Goal: Use online tool/utility: Utilize a website feature to perform a specific function

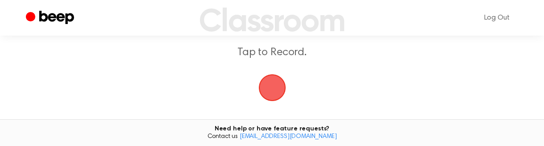
scroll to position [89, 0]
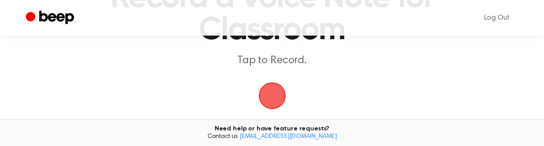
drag, startPoint x: 275, startPoint y: 99, endPoint x: 300, endPoint y: 88, distance: 27.2
click at [300, 88] on main "Record a Voice Note for Classroom Tap to Record. Tired of copying and pasting? …" at bounding box center [272, 69] width 544 height 316
drag, startPoint x: 293, startPoint y: 85, endPoint x: 289, endPoint y: 87, distance: 5.0
click at [291, 87] on span "button" at bounding box center [272, 95] width 39 height 39
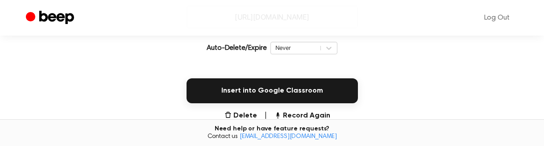
scroll to position [127, 0]
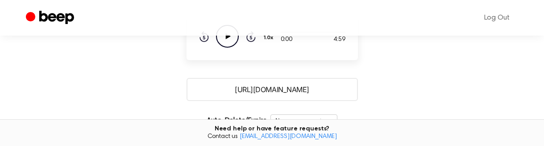
drag, startPoint x: 333, startPoint y: 89, endPoint x: 209, endPoint y: 86, distance: 123.3
click at [209, 86] on input "https://beep.audio/lFhzv6F" at bounding box center [272, 89] width 171 height 23
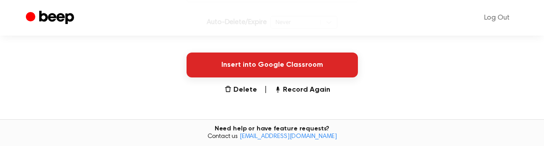
scroll to position [217, 0]
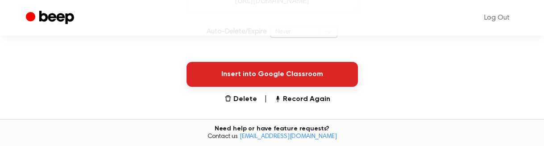
click at [247, 74] on button "Insert into Google Classroom" at bounding box center [272, 74] width 171 height 25
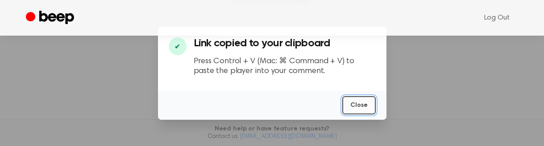
click at [355, 106] on button "Close" at bounding box center [359, 105] width 33 height 18
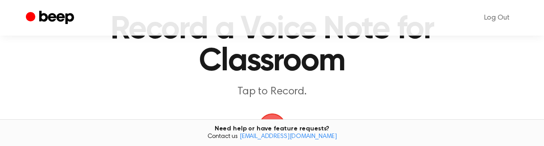
scroll to position [89, 0]
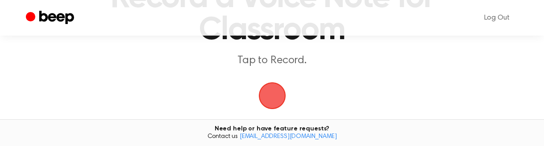
click at [274, 94] on span "button" at bounding box center [272, 96] width 50 height 50
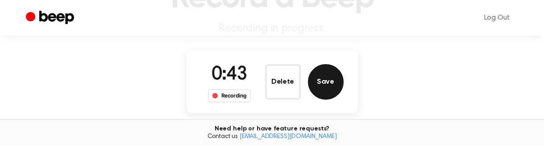
click at [323, 76] on button "Save" at bounding box center [326, 82] width 36 height 36
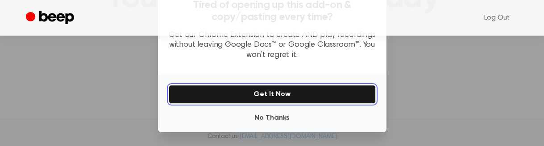
click at [293, 94] on button "Get It Now" at bounding box center [272, 94] width 207 height 19
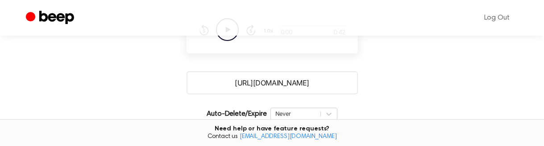
scroll to position [179, 0]
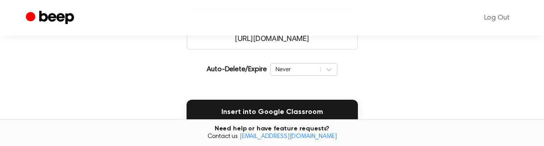
drag, startPoint x: 335, startPoint y: 42, endPoint x: 186, endPoint y: 38, distance: 148.8
click at [187, 38] on input "[URL][DOMAIN_NAME]" at bounding box center [272, 38] width 171 height 23
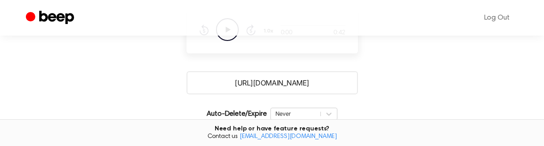
scroll to position [0, 0]
